Goal: Task Accomplishment & Management: Manage account settings

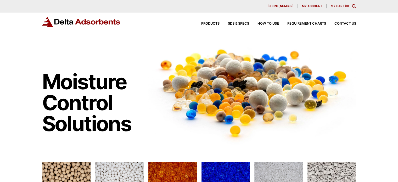
click at [305, 7] on span "My account" at bounding box center [312, 6] width 20 height 3
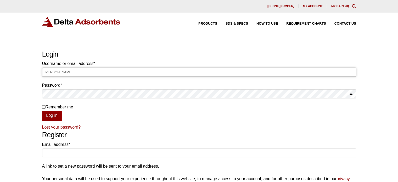
click at [189, 71] on input "[PERSON_NAME]" at bounding box center [199, 72] width 314 height 9
type input "L"
type input "[PERSON_NAME][EMAIL_ADDRESS][DOMAIN_NAME]"
click at [42, 111] on button "Log in" at bounding box center [52, 116] width 20 height 10
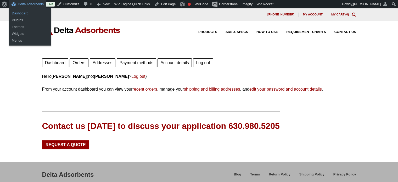
click at [20, 14] on link "Dashboard" at bounding box center [30, 13] width 42 height 7
